Goal: Task Accomplishment & Management: Use online tool/utility

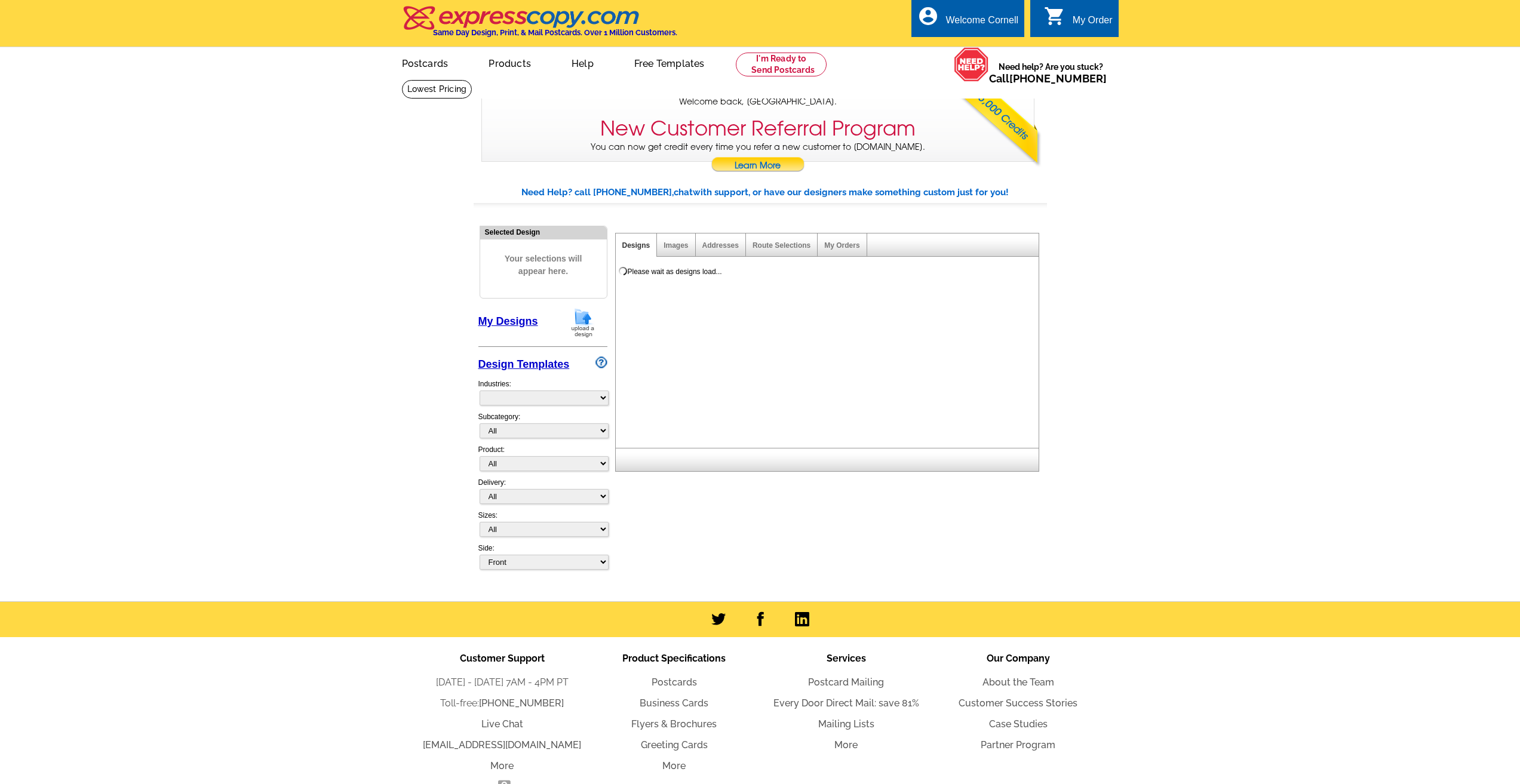
select select "785"
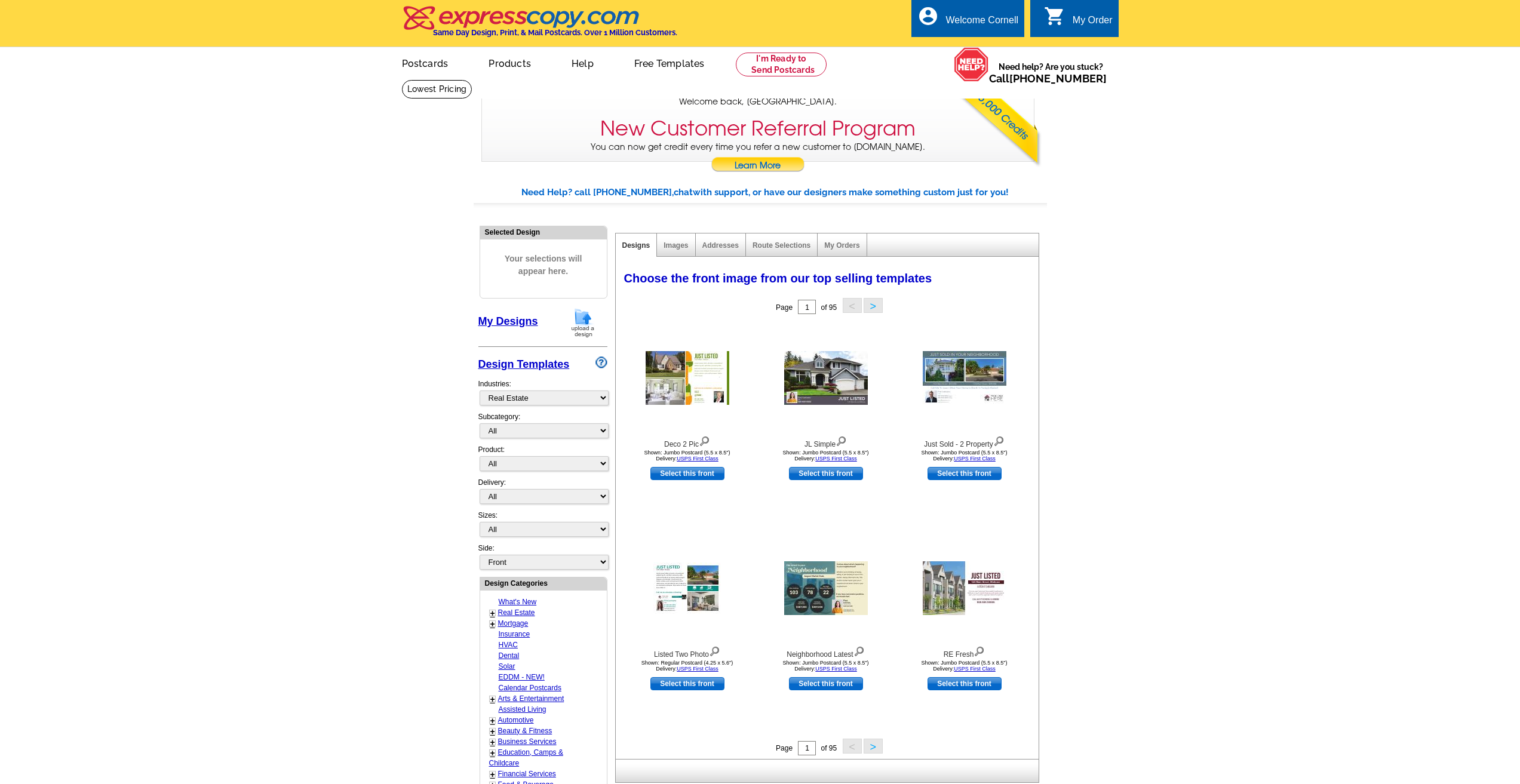
click at [730, 255] on div "Addresses" at bounding box center [721, 245] width 50 height 23
click at [730, 252] on div "Addresses" at bounding box center [721, 245] width 50 height 23
click at [724, 244] on link "Addresses" at bounding box center [721, 245] width 37 height 9
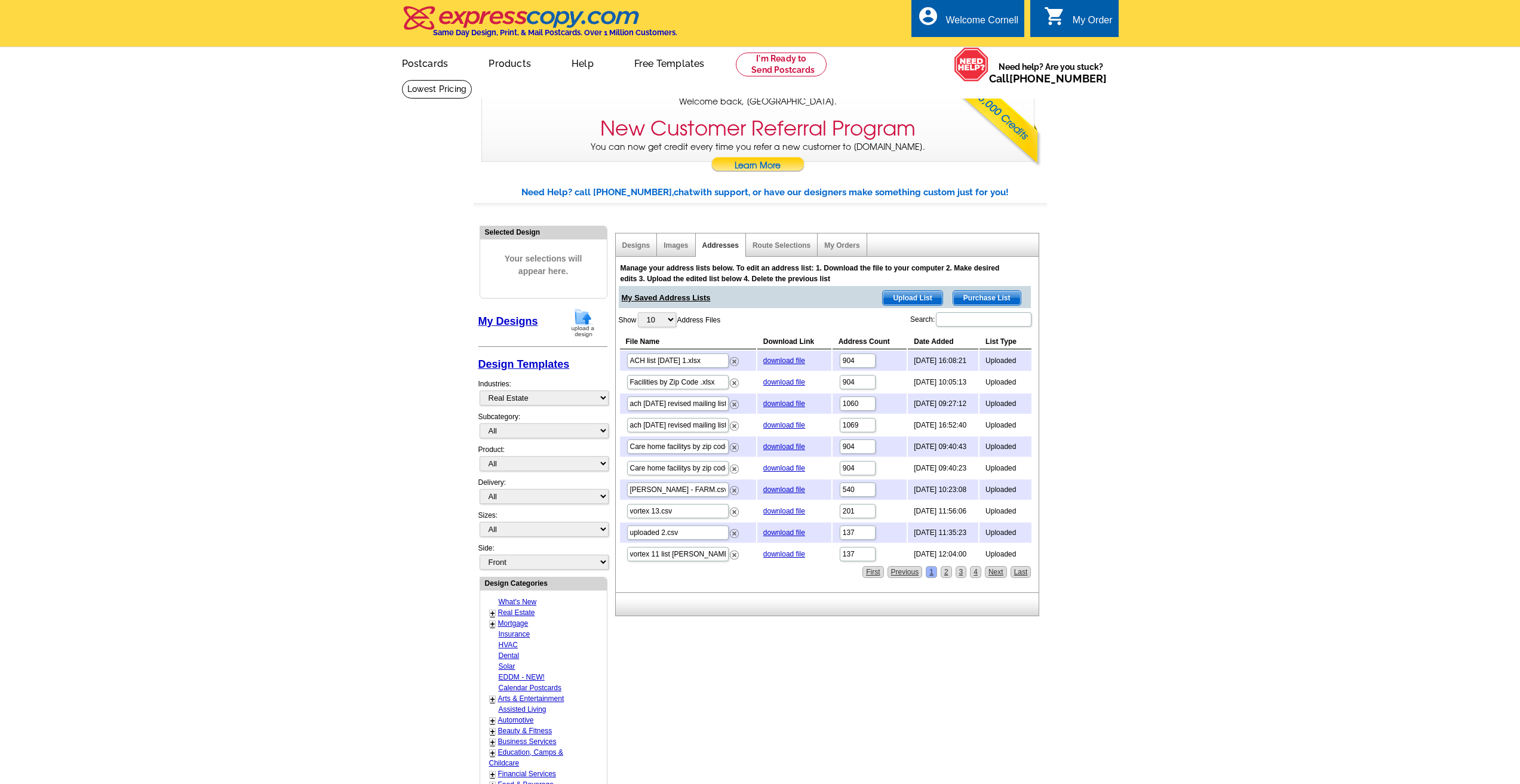
click at [924, 298] on span "Upload List" at bounding box center [912, 298] width 59 height 14
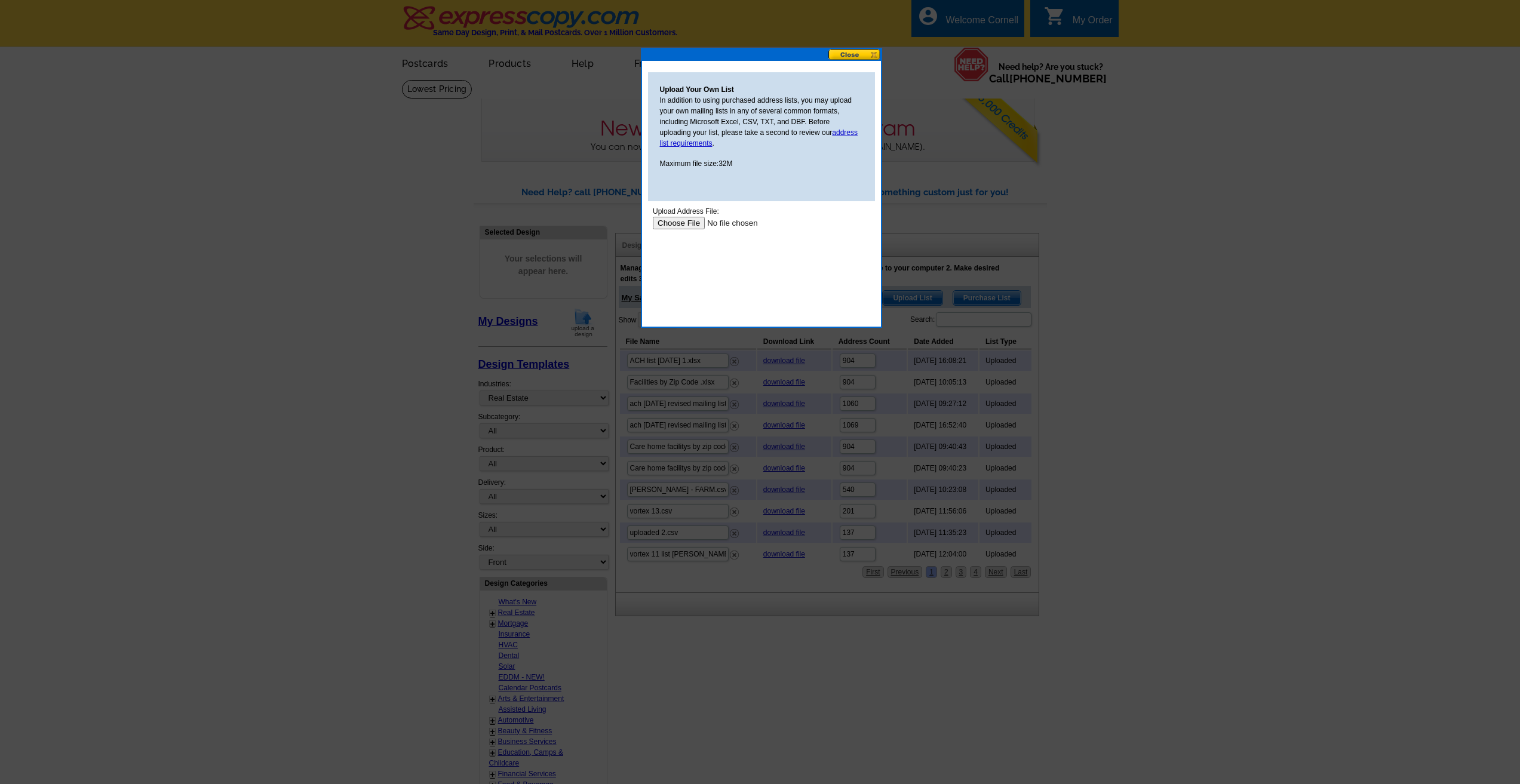
click at [686, 221] on input "file" at bounding box center [728, 223] width 151 height 13
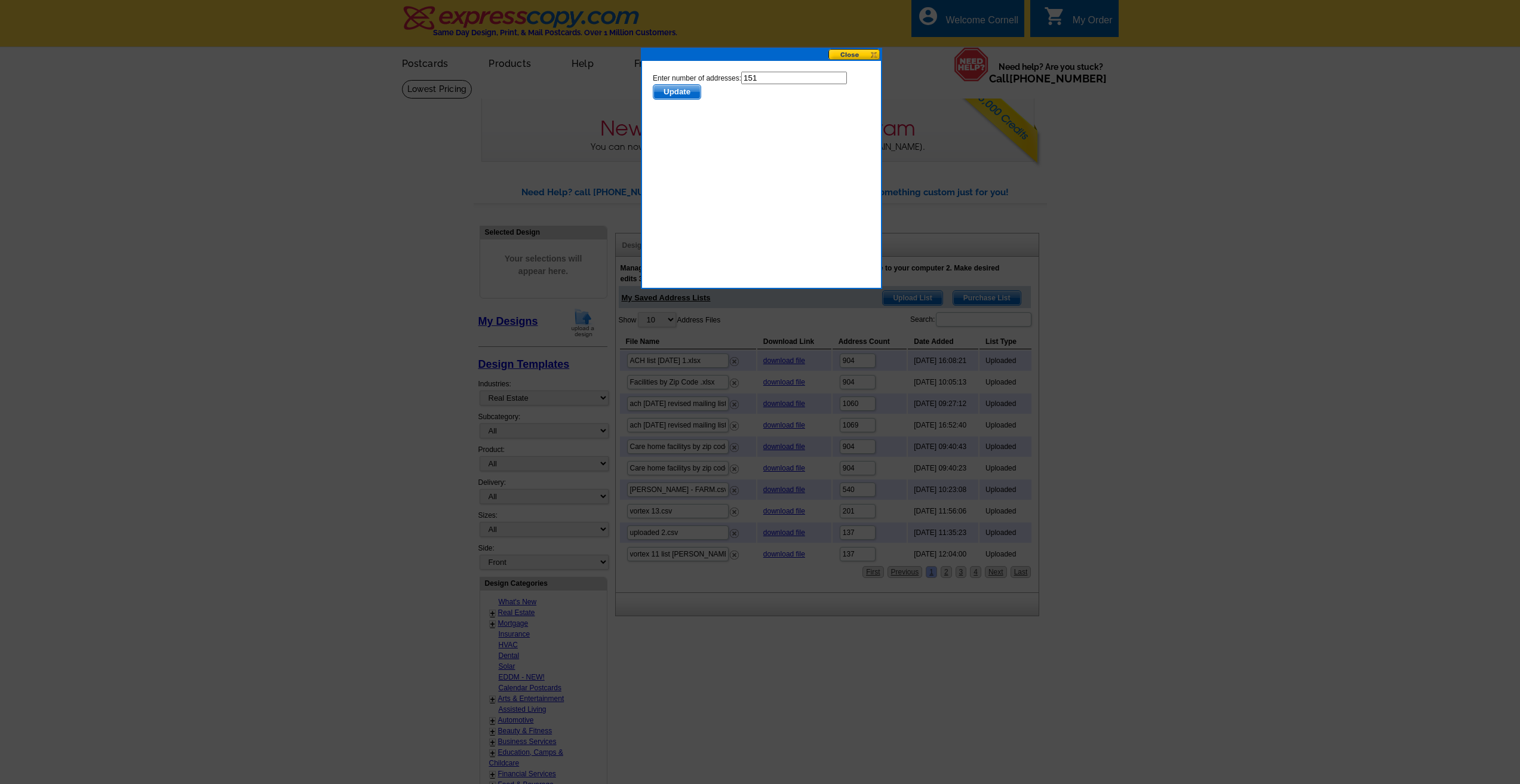
click at [679, 87] on span "Update" at bounding box center [676, 92] width 47 height 14
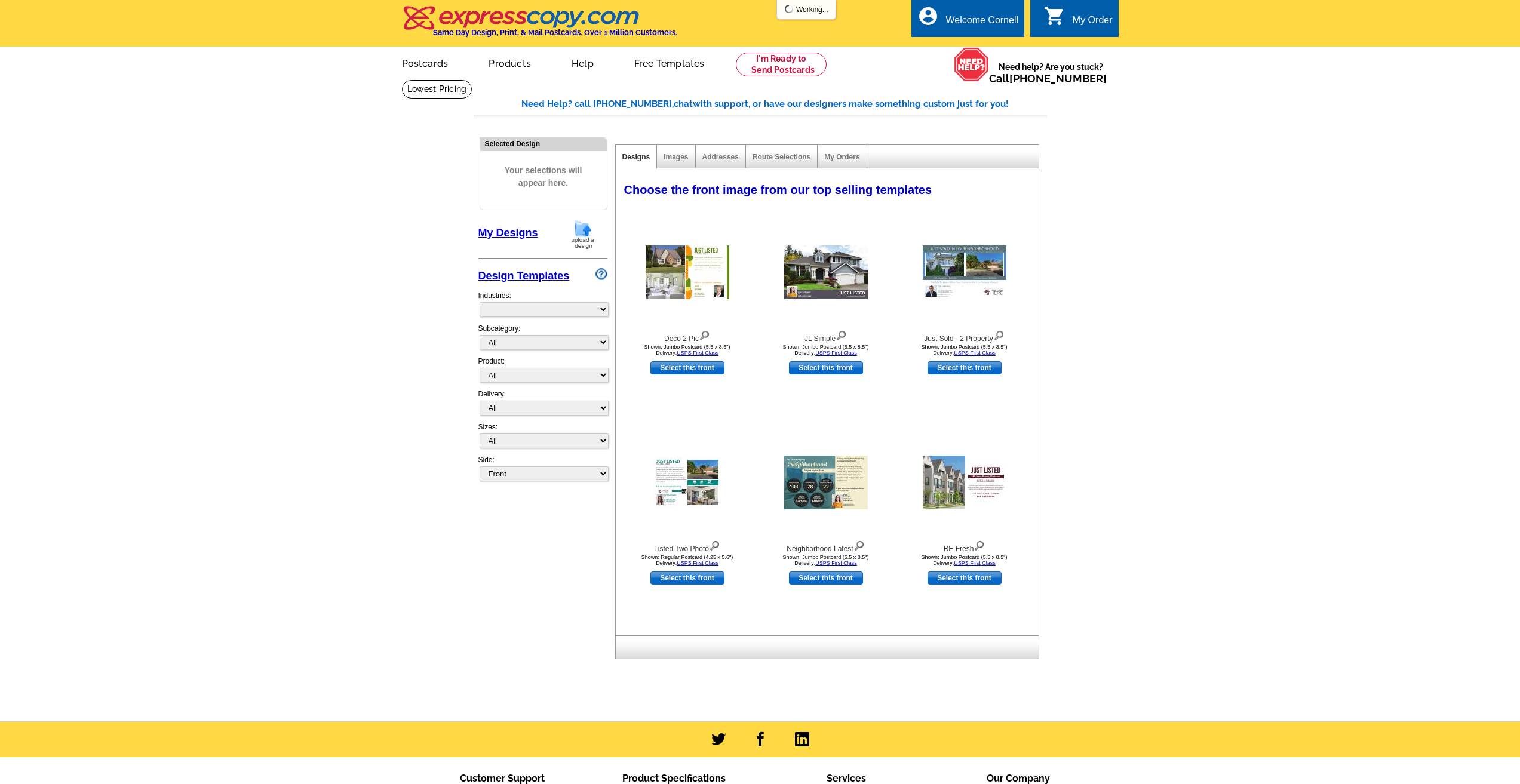
select select "785"
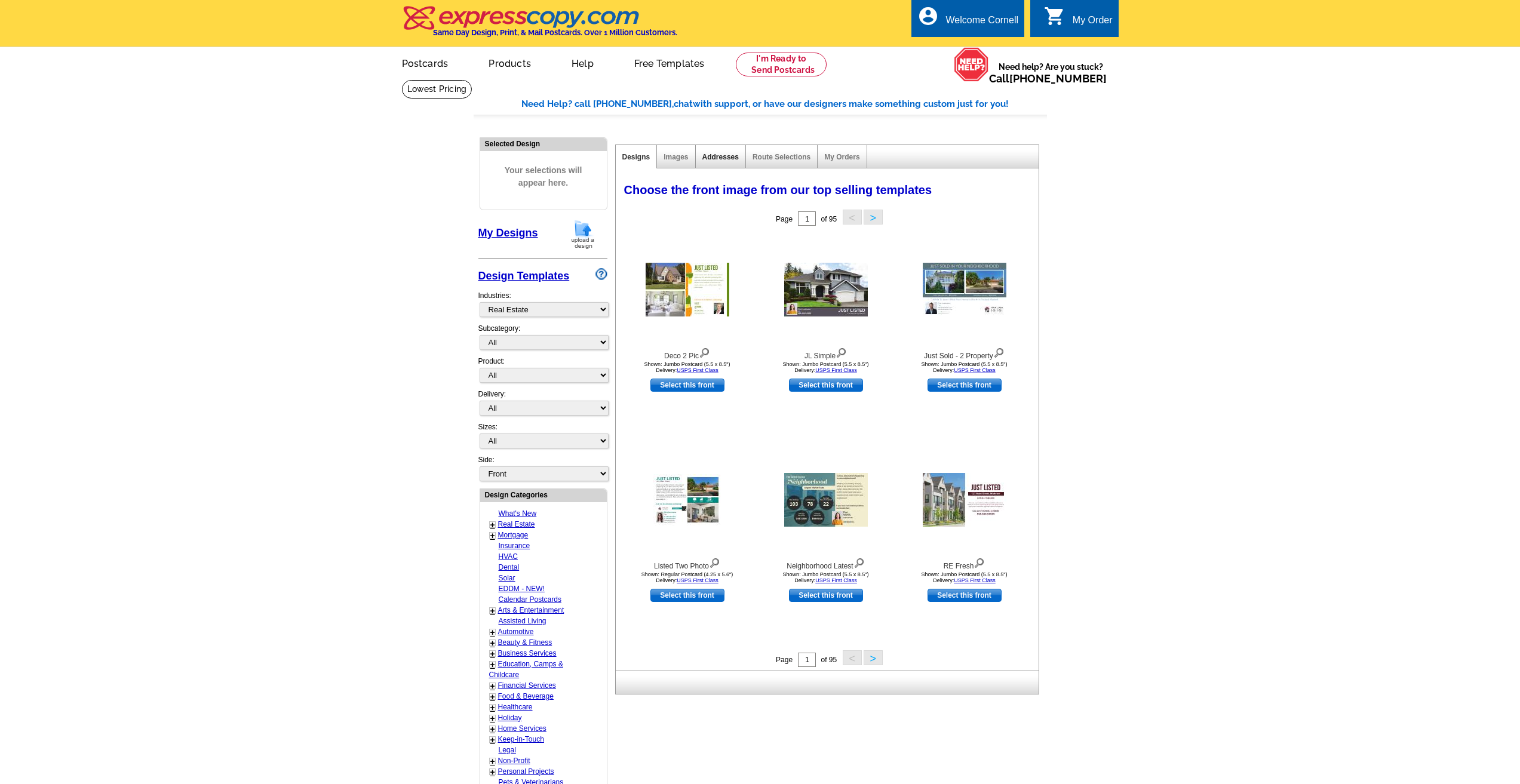
click at [725, 161] on link "Addresses" at bounding box center [721, 157] width 37 height 9
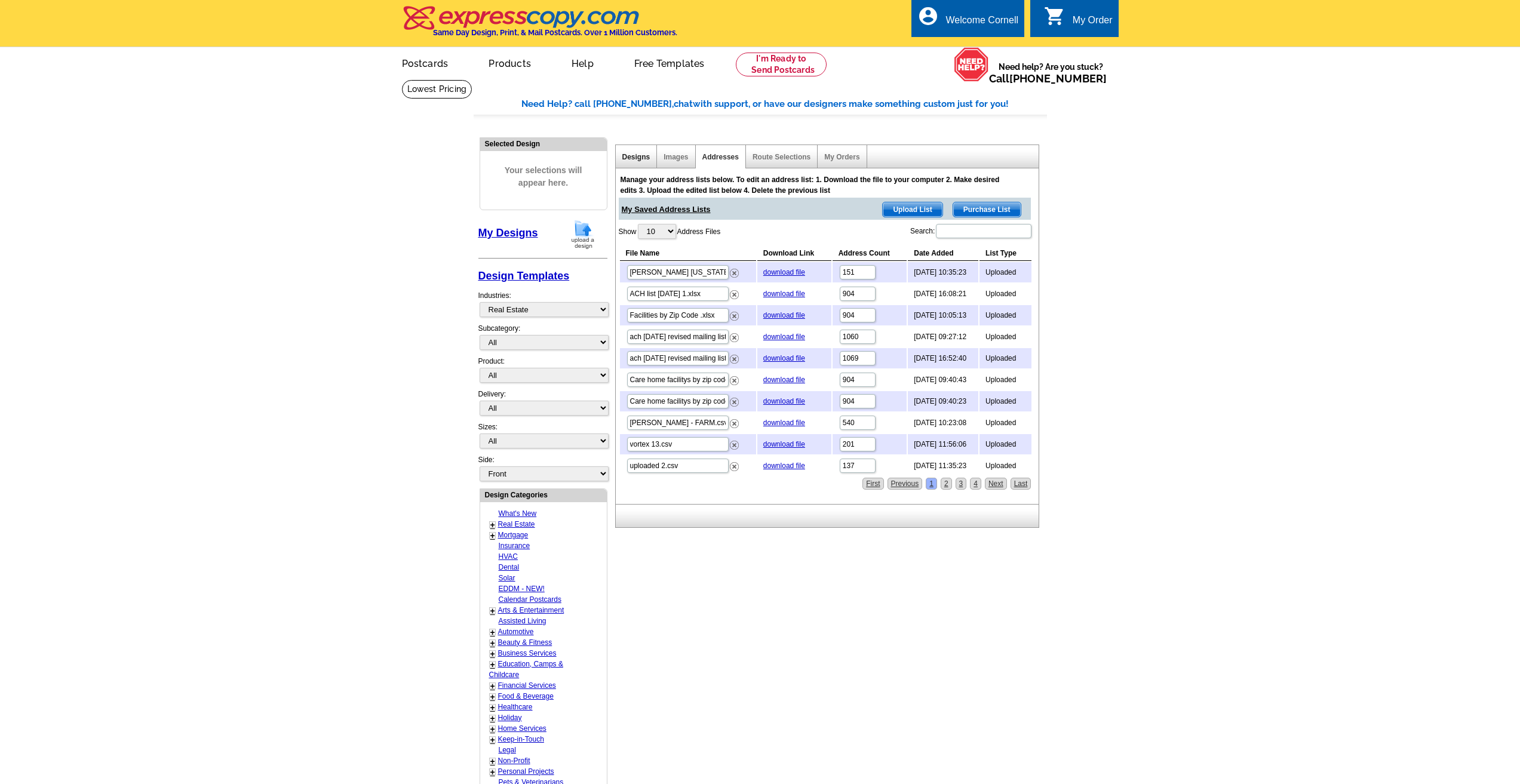
click at [641, 160] on link "Designs" at bounding box center [636, 157] width 28 height 9
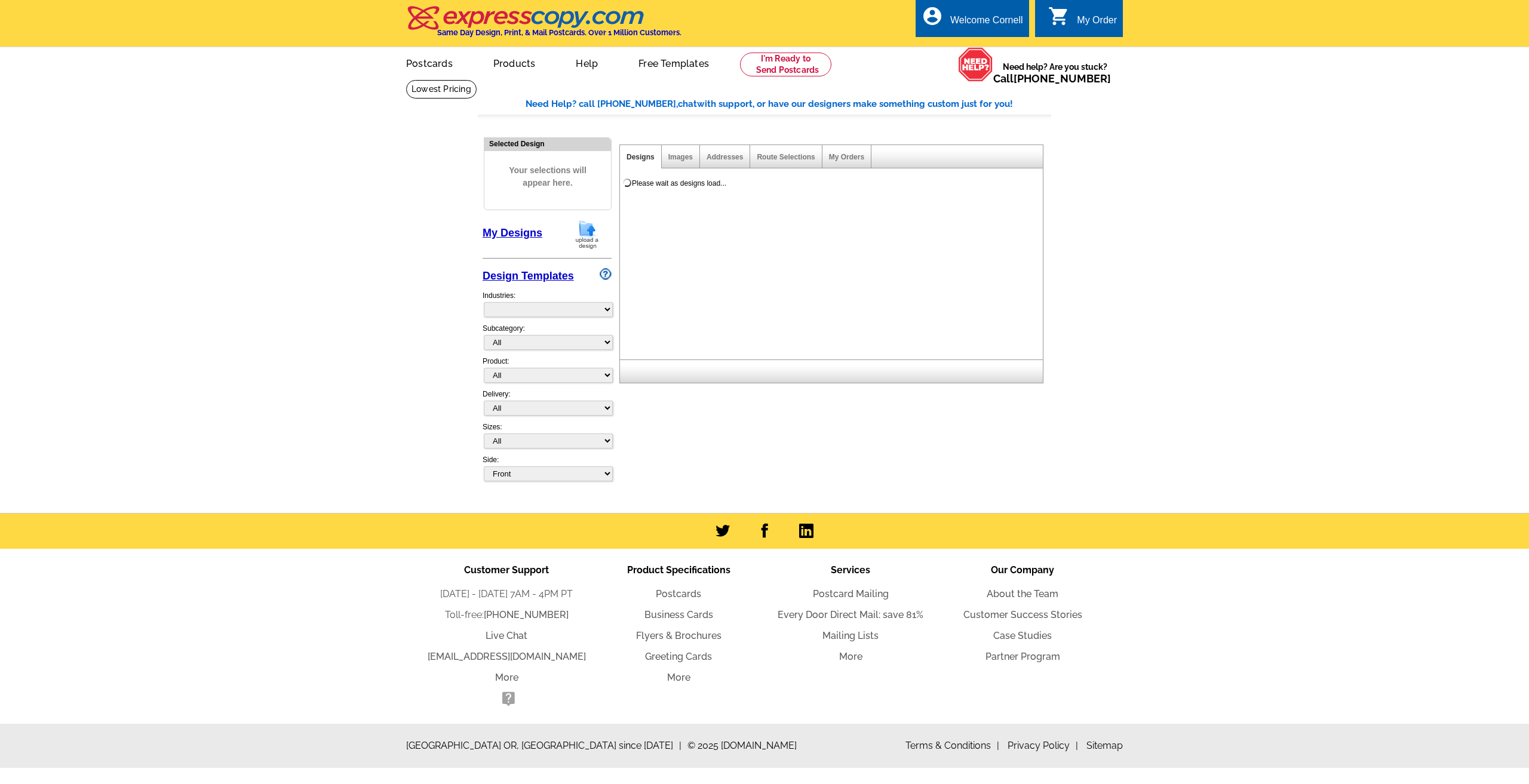
select select "785"
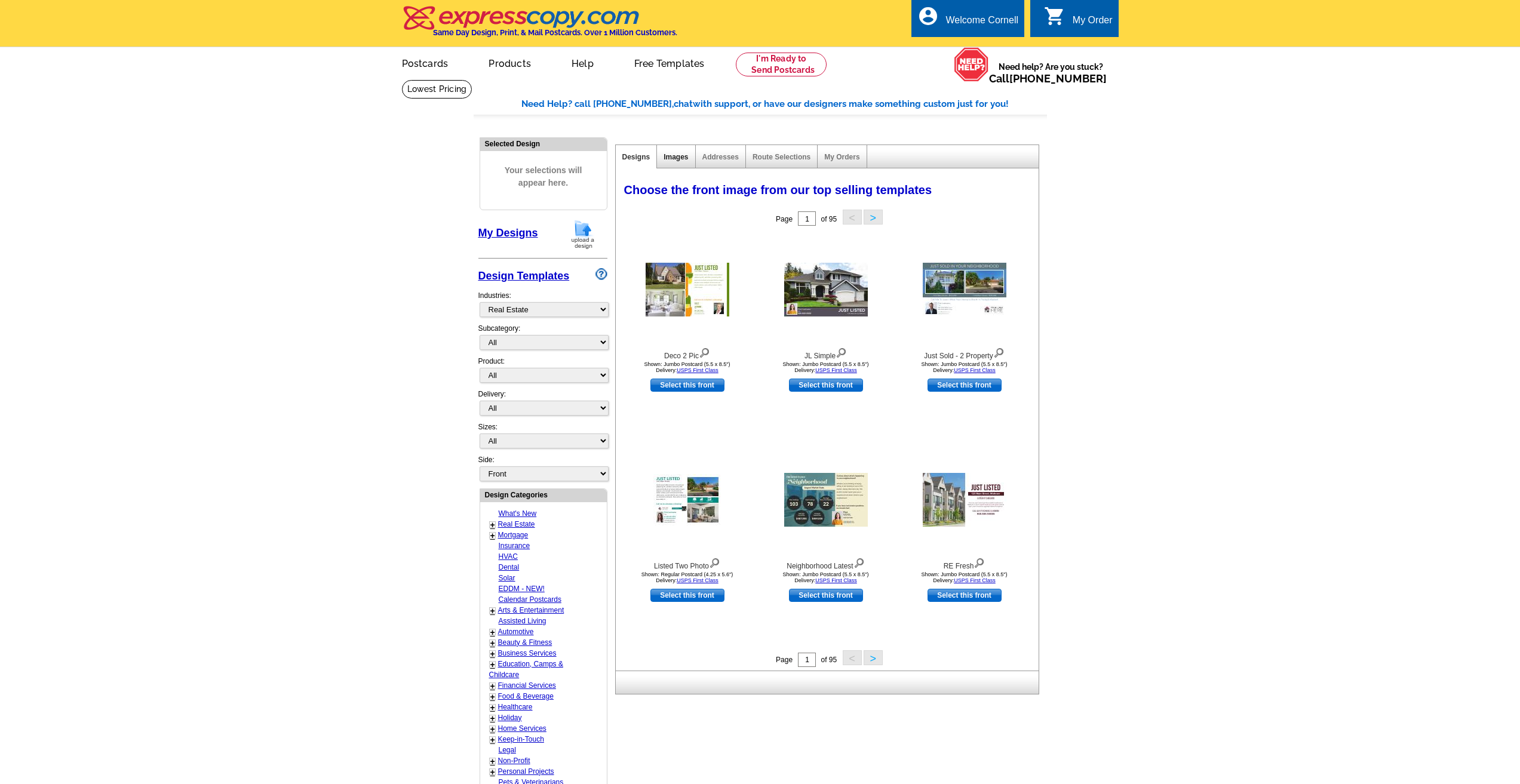
click at [682, 160] on link "Images" at bounding box center [675, 157] width 24 height 9
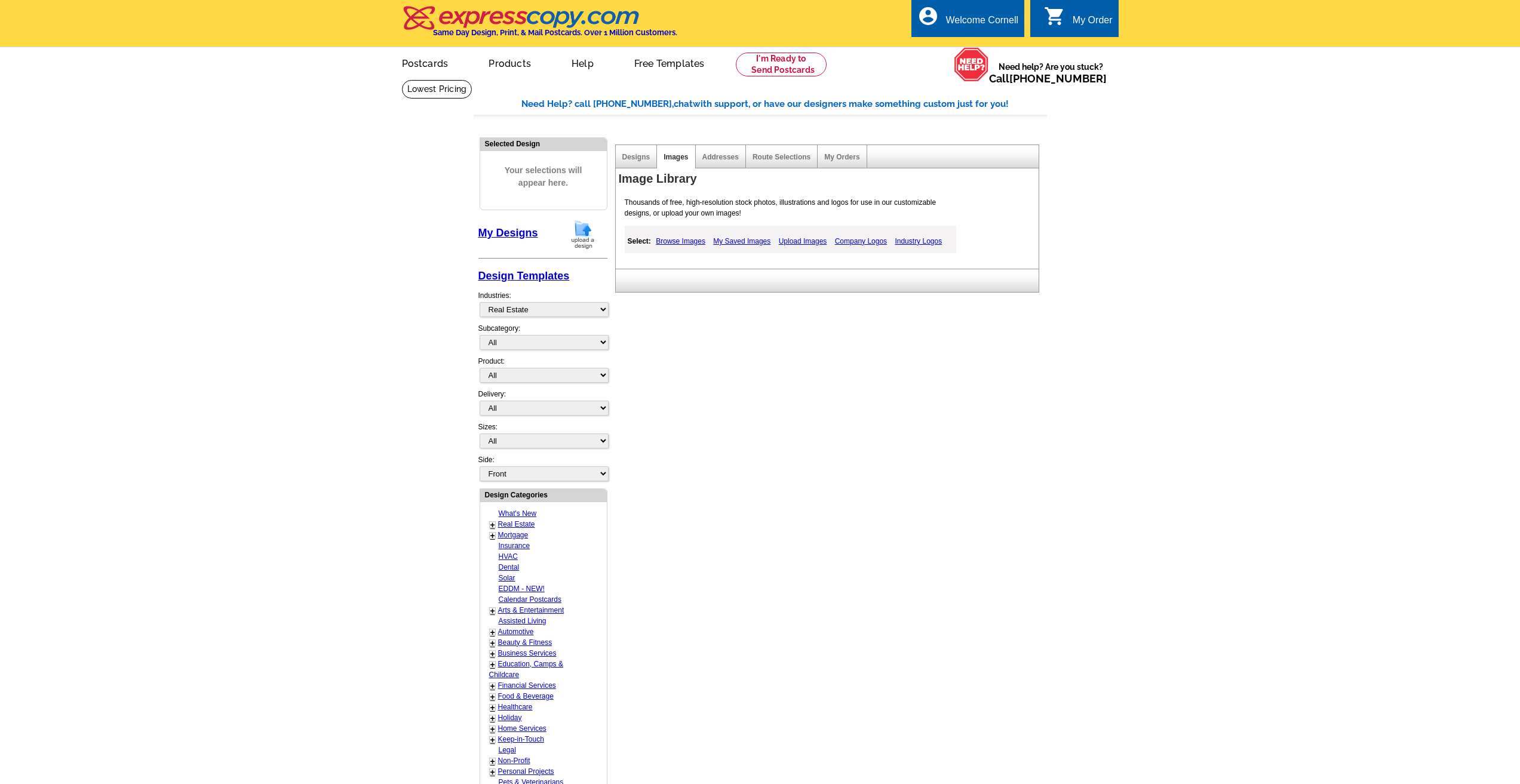
click at [516, 238] on link "My Designs" at bounding box center [508, 233] width 60 height 12
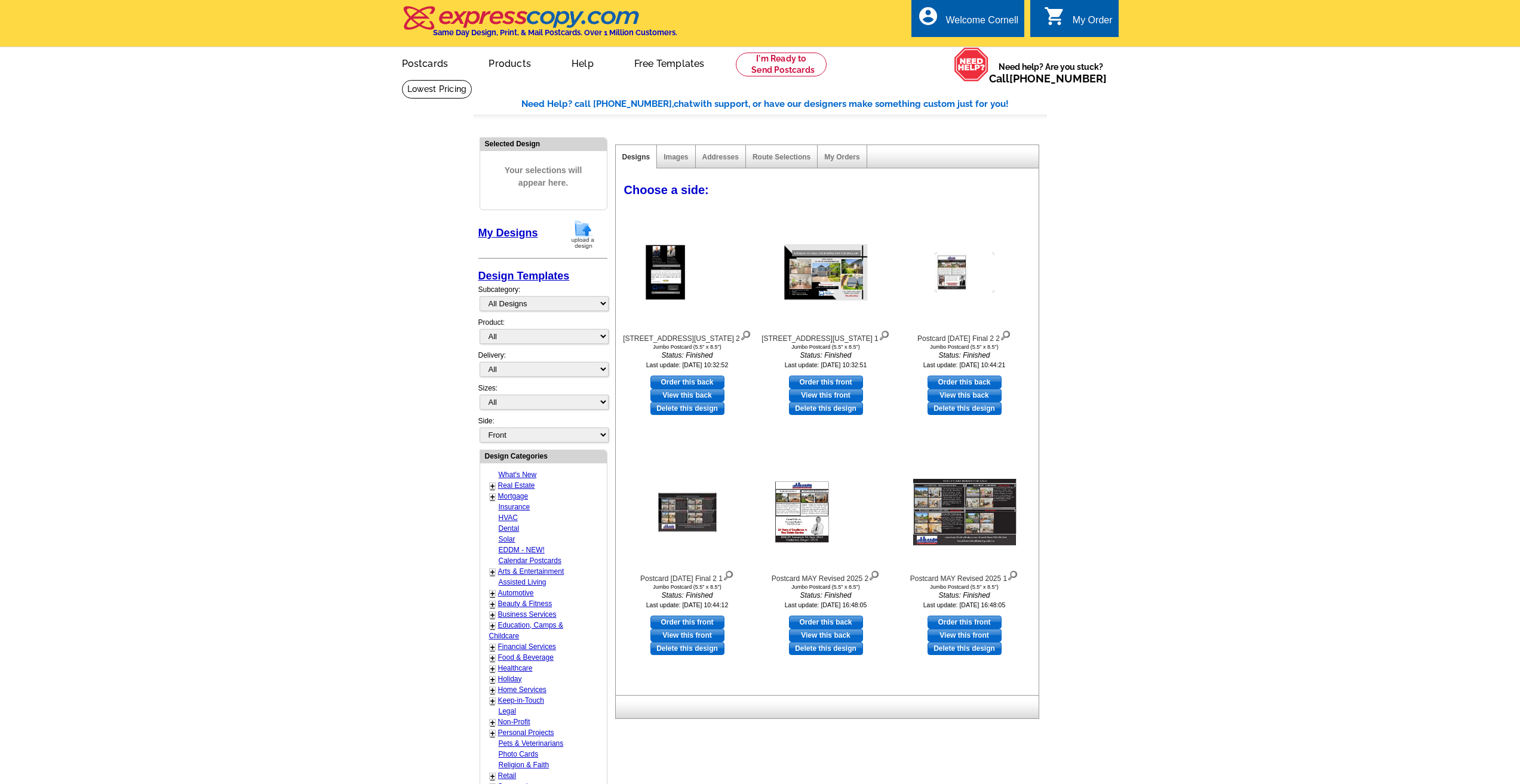
click at [522, 232] on link "My Designs" at bounding box center [508, 233] width 60 height 12
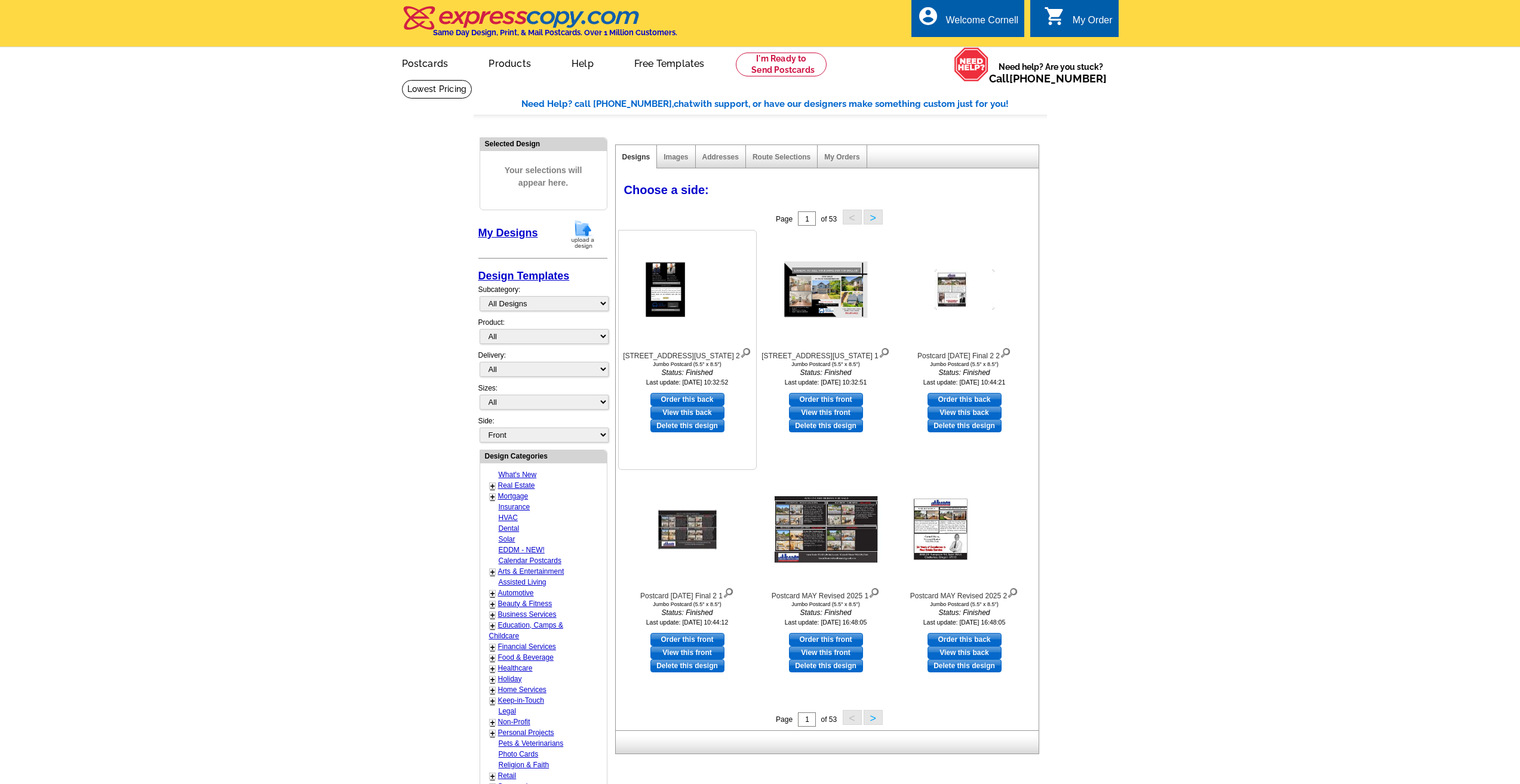
click at [679, 296] on img at bounding box center [687, 290] width 83 height 107
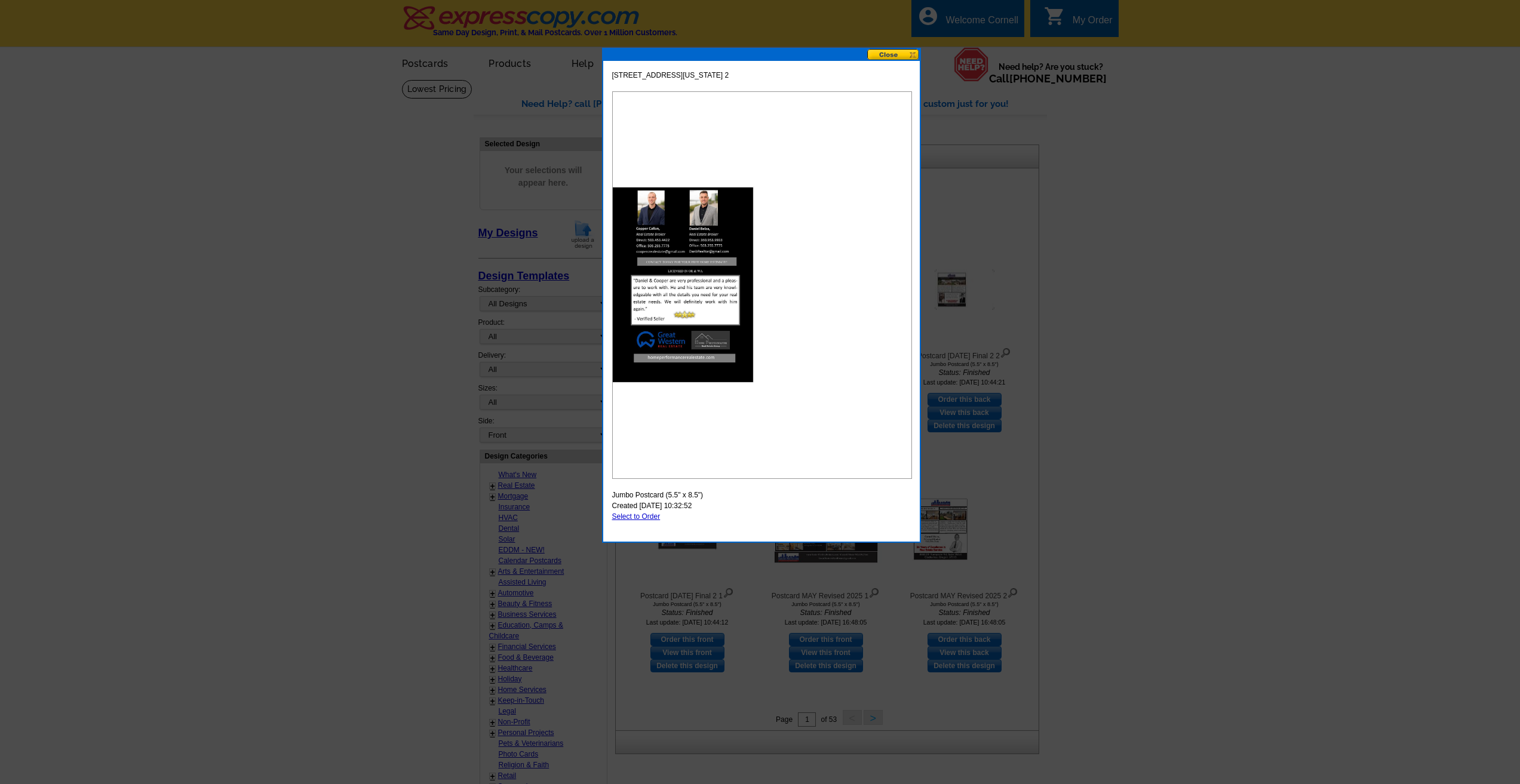
click at [903, 56] on button at bounding box center [893, 54] width 52 height 12
